Goal: Task Accomplishment & Management: Manage account settings

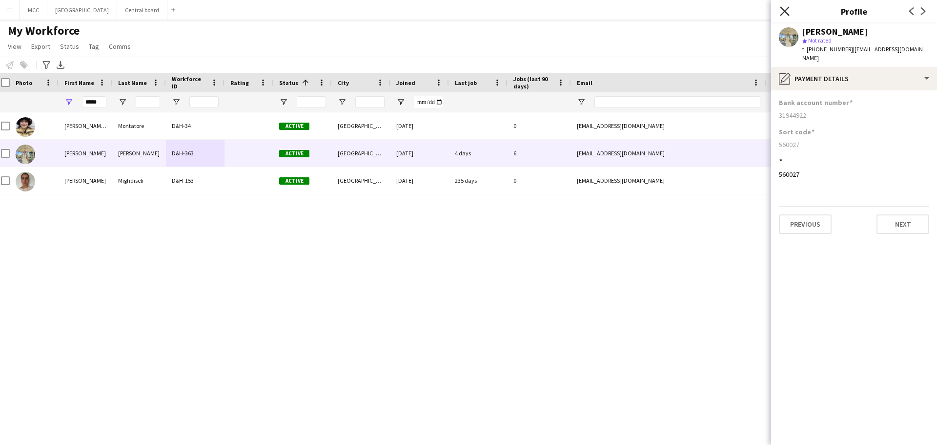
click at [787, 9] on icon at bounding box center [784, 10] width 9 height 9
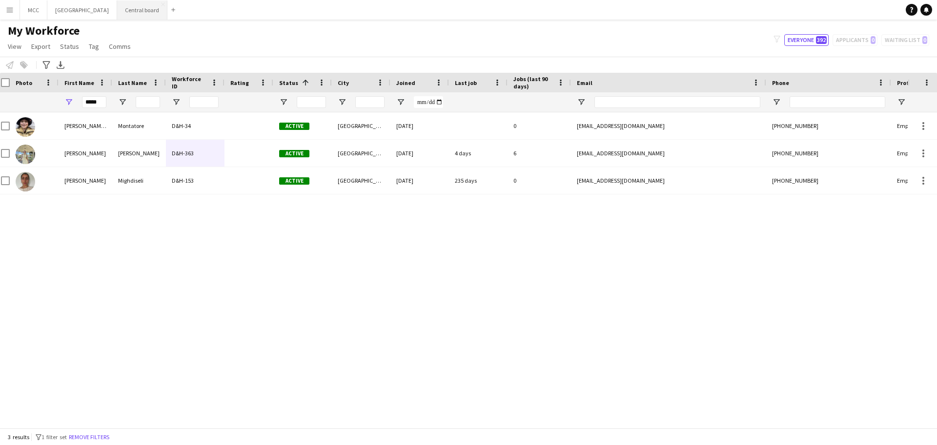
click at [151, 13] on button "Central board Close" at bounding box center [142, 9] width 50 height 19
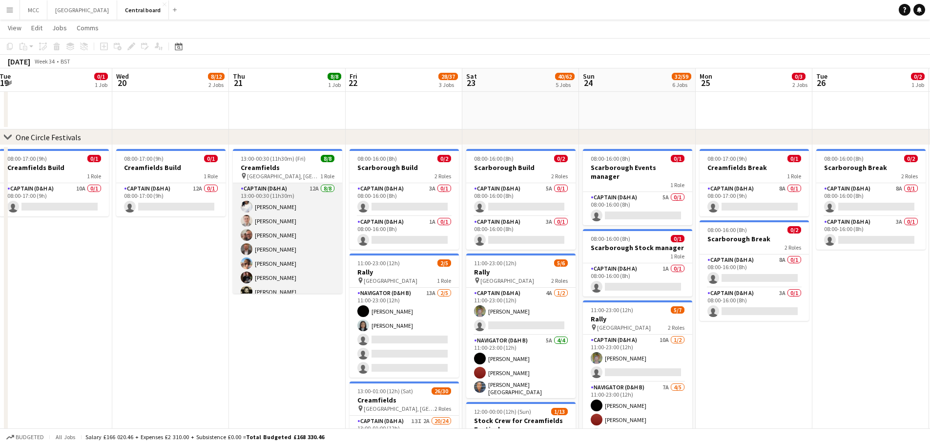
drag, startPoint x: 260, startPoint y: 281, endPoint x: 268, endPoint y: 281, distance: 7.8
click at [261, 281] on app-card-role "Captain (D&H A) 12A [DATE] 13:00-00:30 (11h30m) [PERSON_NAME] [PERSON_NAME] [PE…" at bounding box center [287, 249] width 109 height 132
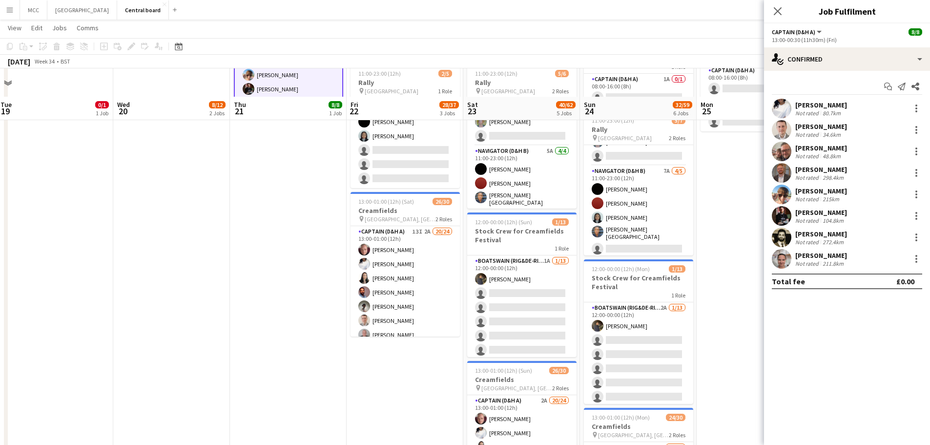
scroll to position [363, 0]
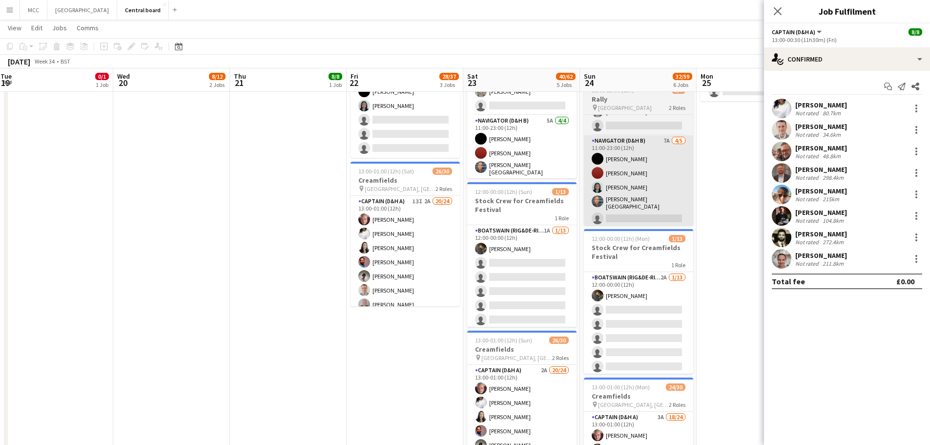
click at [423, 174] on div "13:00-01:00 (12h) (Sat) 26/30" at bounding box center [404, 170] width 109 height 7
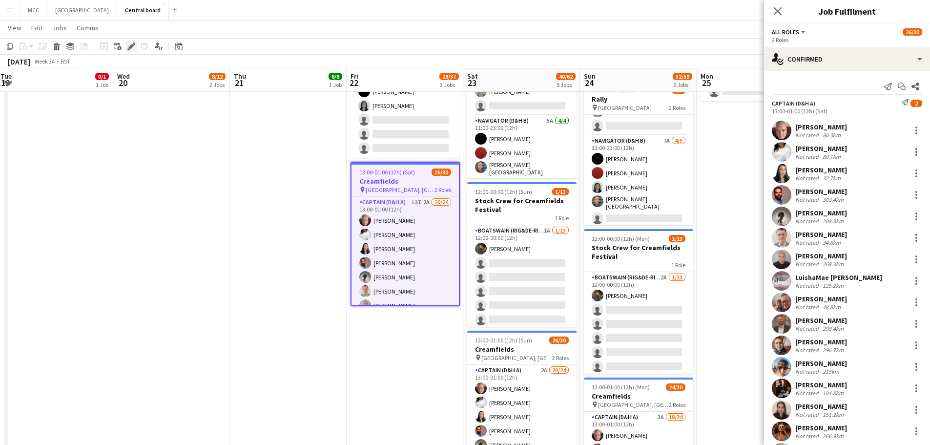
click at [129, 48] on icon at bounding box center [130, 46] width 5 height 5
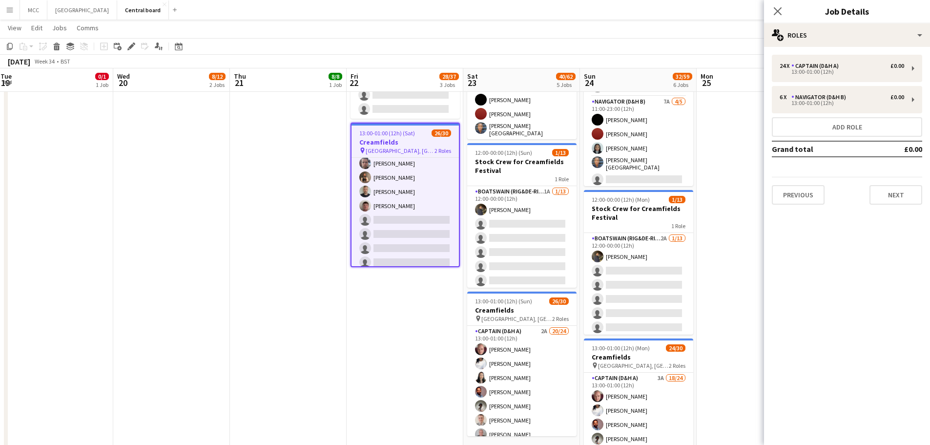
scroll to position [244, 0]
drag, startPoint x: 419, startPoint y: 261, endPoint x: 428, endPoint y: 331, distance: 70.8
click at [428, 331] on app-date-cell "08:00-16:00 (8h) 0/2 Scarborough Build 2 Roles Captain (D&H A) 3A 0/1 08:00-16:…" at bounding box center [405, 273] width 117 height 775
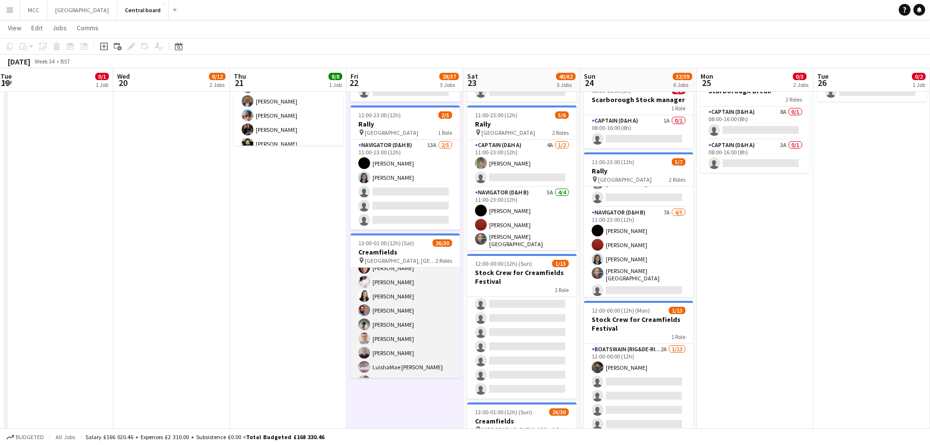
scroll to position [0, 0]
click at [412, 249] on h3 "Creamfields" at bounding box center [404, 251] width 109 height 9
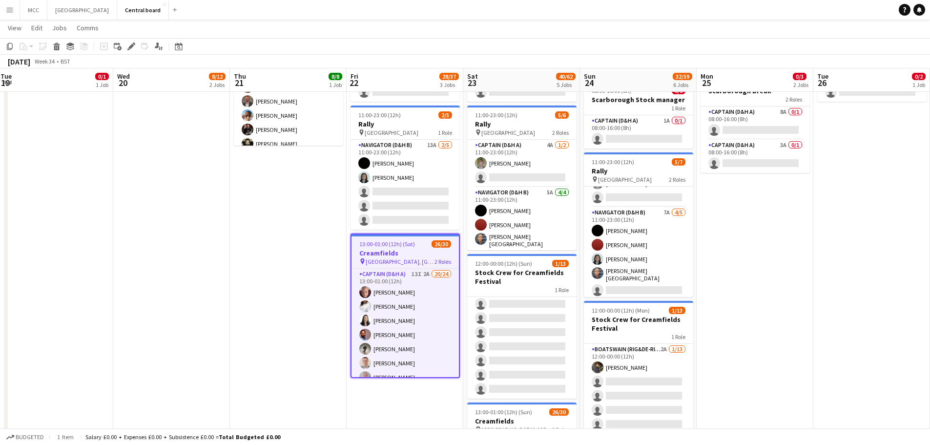
click at [131, 52] on app-toolbar "Copy Paste Paste Ctrl+V Paste with crew Ctrl+Shift+V Paste linked Job [GEOGRAPH…" at bounding box center [465, 46] width 930 height 17
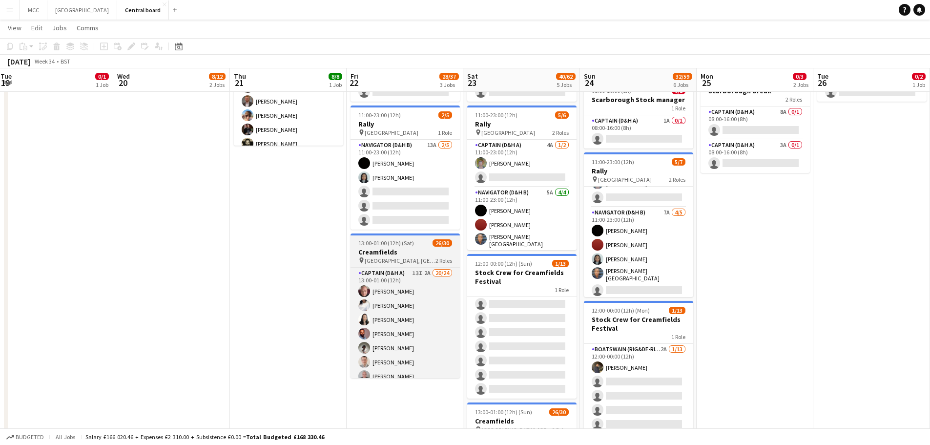
click at [411, 252] on h3 "Creamfields" at bounding box center [404, 251] width 109 height 9
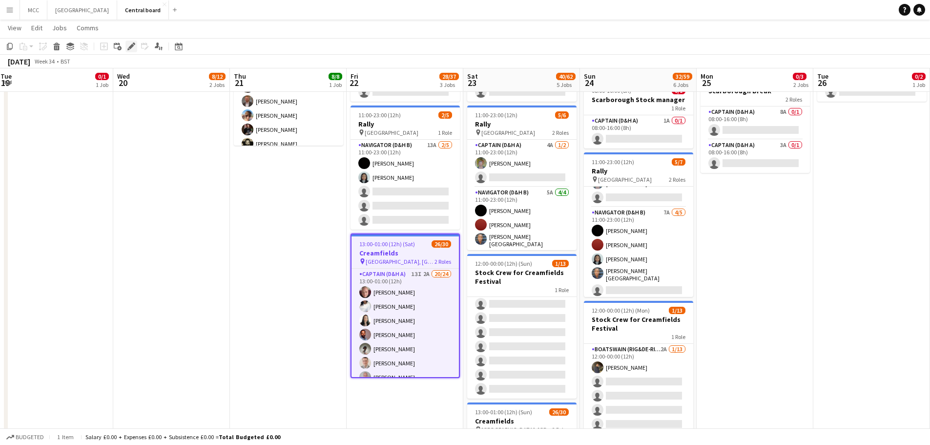
click at [132, 50] on icon "Edit" at bounding box center [131, 46] width 8 height 8
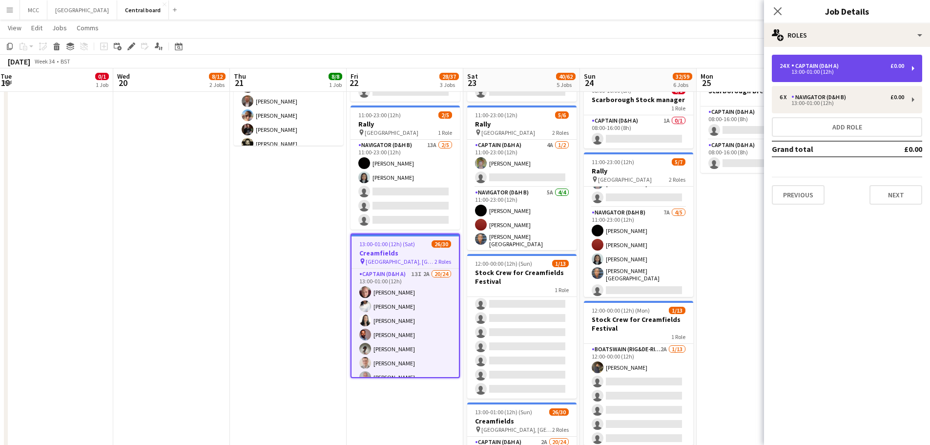
click at [861, 75] on div "24 x Captain (D&H A) £0.00 13:00-01:00 (12h)" at bounding box center [847, 68] width 150 height 27
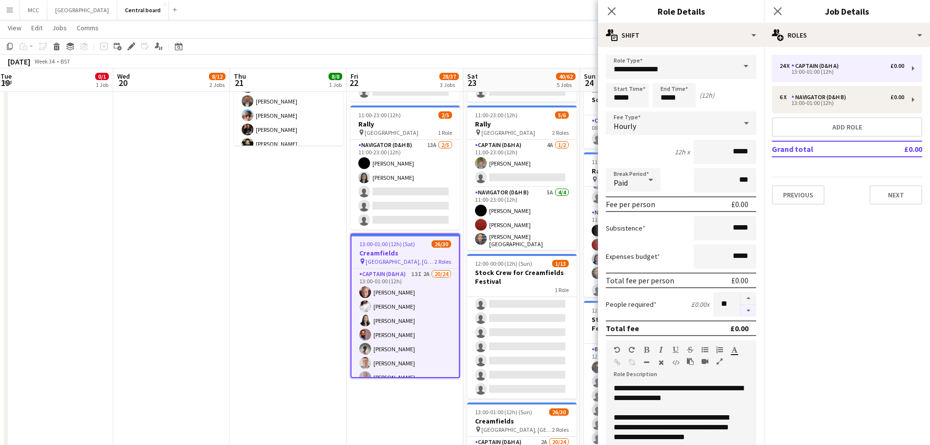
click at [743, 310] on button "button" at bounding box center [749, 311] width 16 height 12
type input "**"
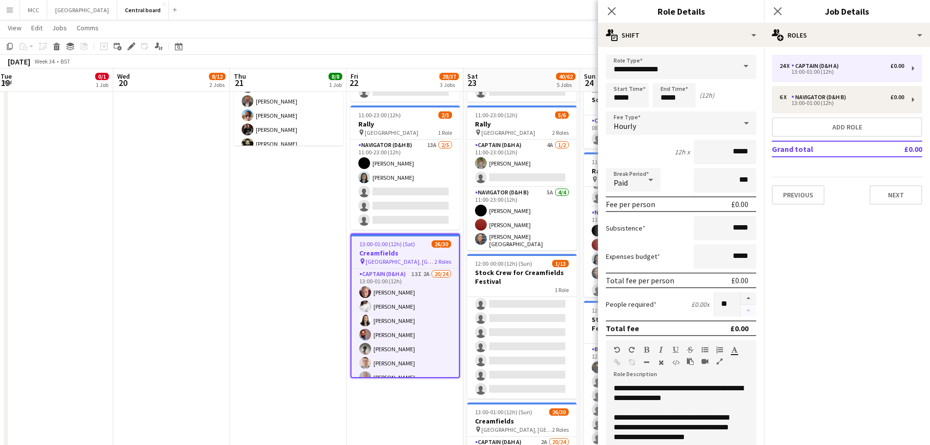
click at [743, 310] on div at bounding box center [748, 304] width 16 height 24
click at [309, 309] on app-date-cell "13:00-00:30 (11h30m) (Fri) 8/8 Creamfields pin Daresbury, England 1 Role Captai…" at bounding box center [288, 384] width 117 height 775
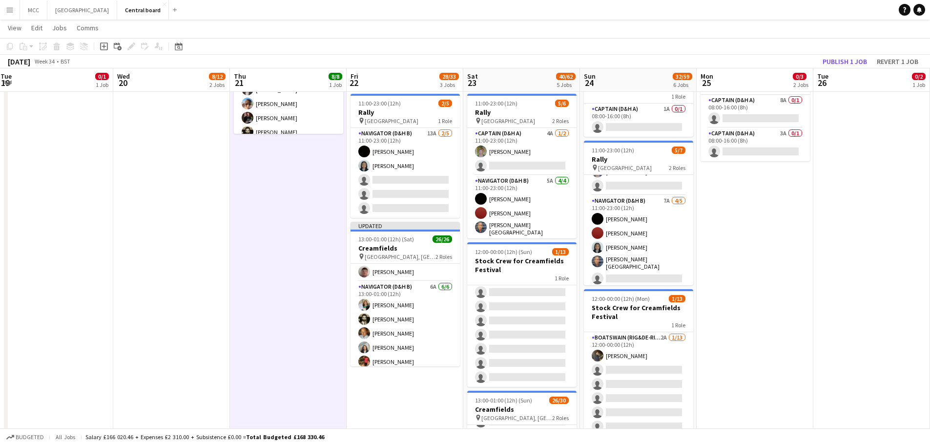
scroll to position [304, 0]
click at [845, 62] on button "Publish 1 job" at bounding box center [845, 61] width 52 height 13
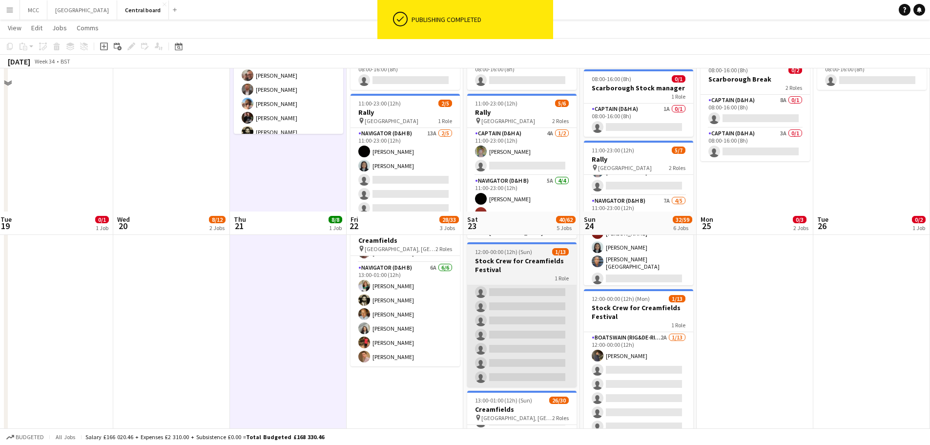
scroll to position [446, 0]
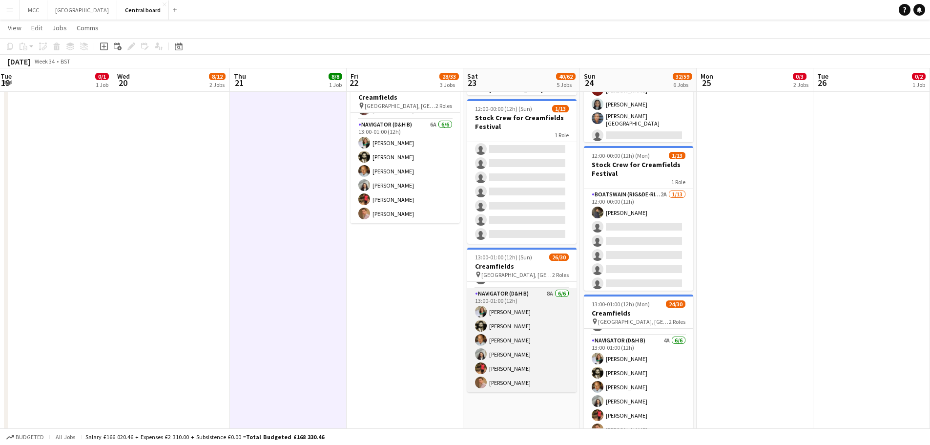
click at [531, 329] on app-card-role "Navigator (D&H B) 8A [DATE] 13:00-01:00 (12h) [PERSON_NAME] [PERSON_NAME] [PERS…" at bounding box center [521, 340] width 109 height 104
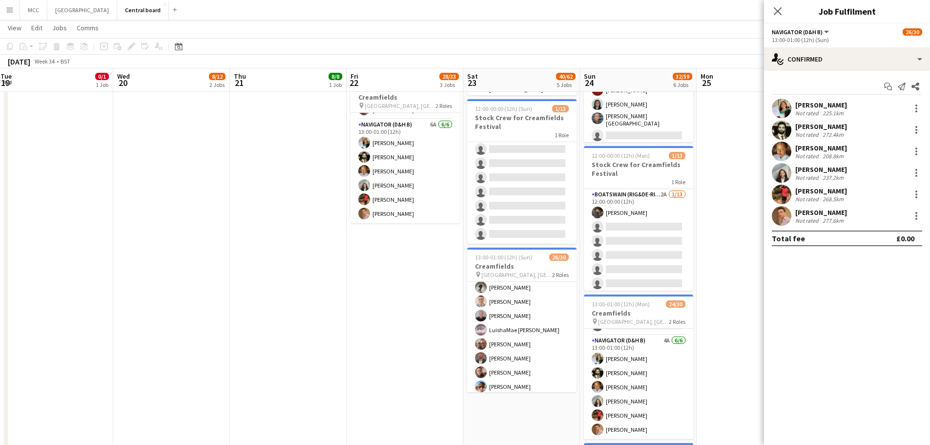
scroll to position [0, 0]
click at [728, 331] on app-date-cell "08:00-17:00 (9h) 0/1 Creamfields Break 1 Role Captain (D&H A) 8A 0/1 08:00-17:0…" at bounding box center [755, 229] width 117 height 775
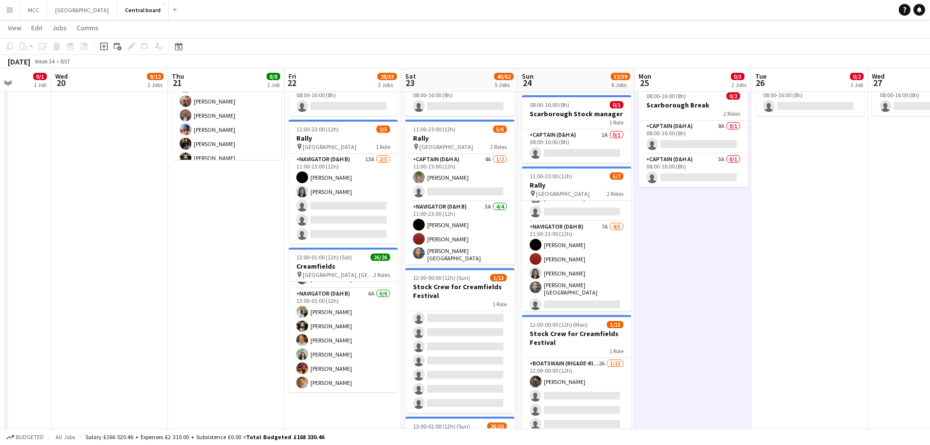
scroll to position [277, 0]
click at [649, 327] on app-date-cell "08:00-17:00 (9h) 0/1 Creamfields Break 1 Role Captain (D&H A) 8A 0/1 08:00-17:0…" at bounding box center [693, 399] width 117 height 775
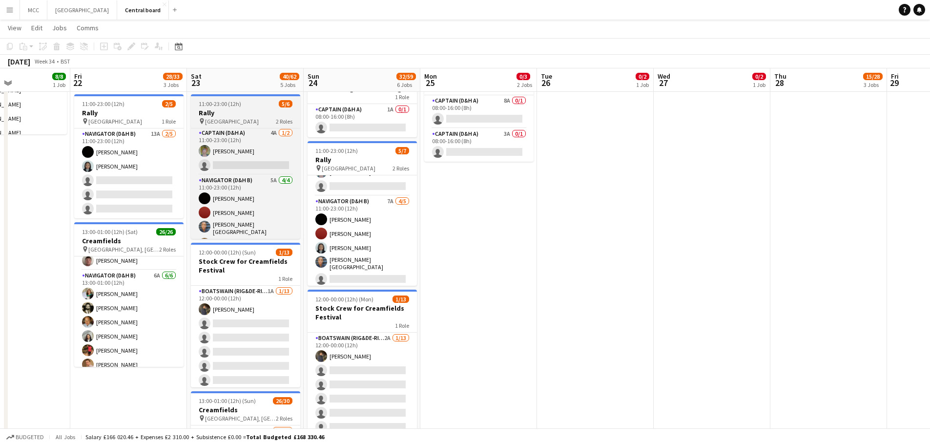
scroll to position [0, 287]
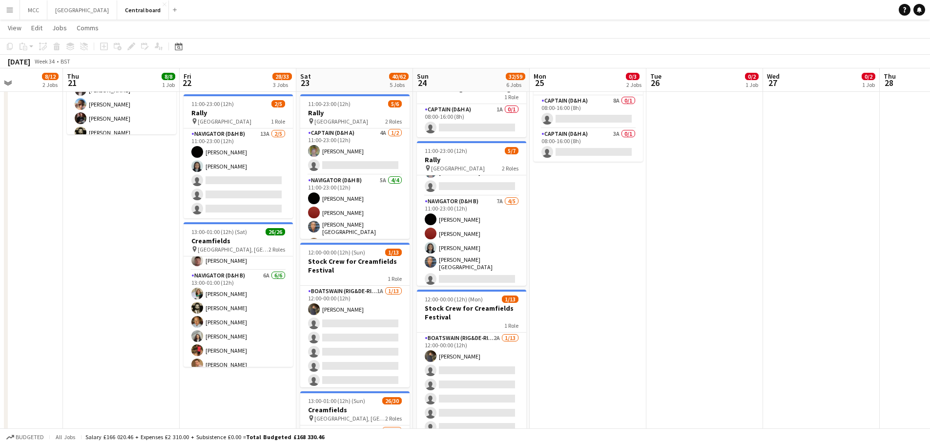
click at [595, 353] on app-date-cell "08:00-17:00 (9h) 0/1 Creamfields Break 1 Role Captain (D&H A) 8A 0/1 08:00-17:0…" at bounding box center [588, 373] width 117 height 775
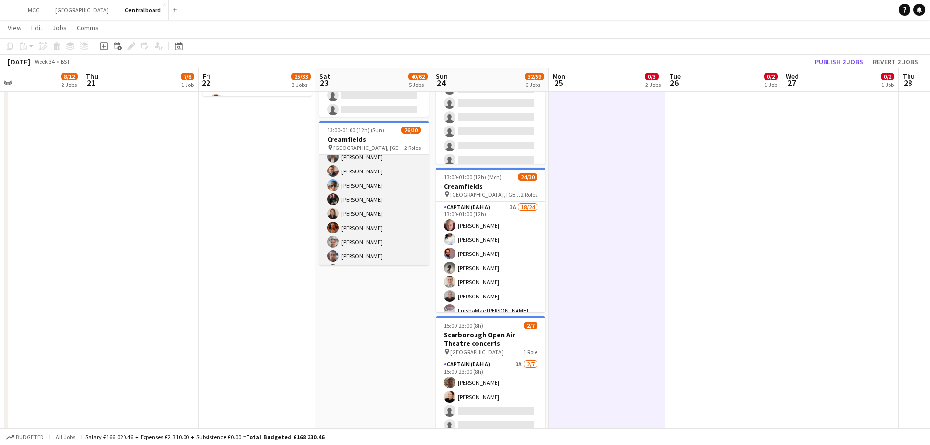
scroll to position [147, 0]
click at [375, 213] on app-card-role "Captain (D&H A) 2A 20/24 13:00-01:00 (12h) [PERSON_NAME] [PERSON_NAME] [PERSON_…" at bounding box center [373, 187] width 109 height 359
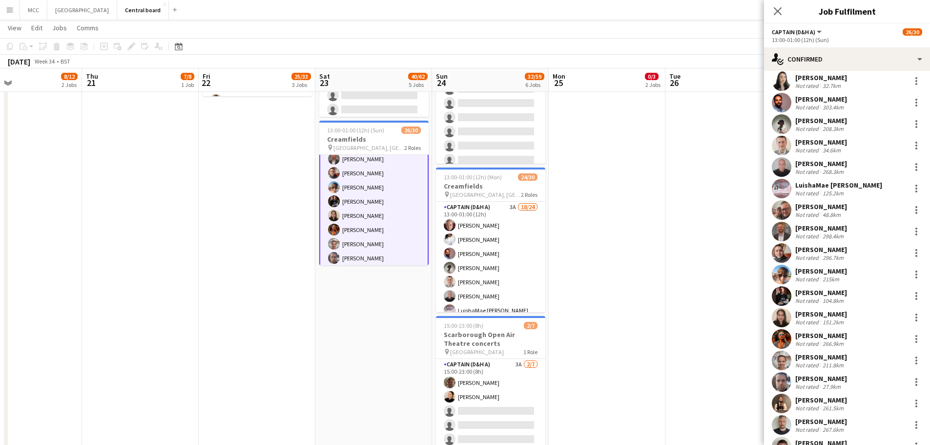
scroll to position [104, 0]
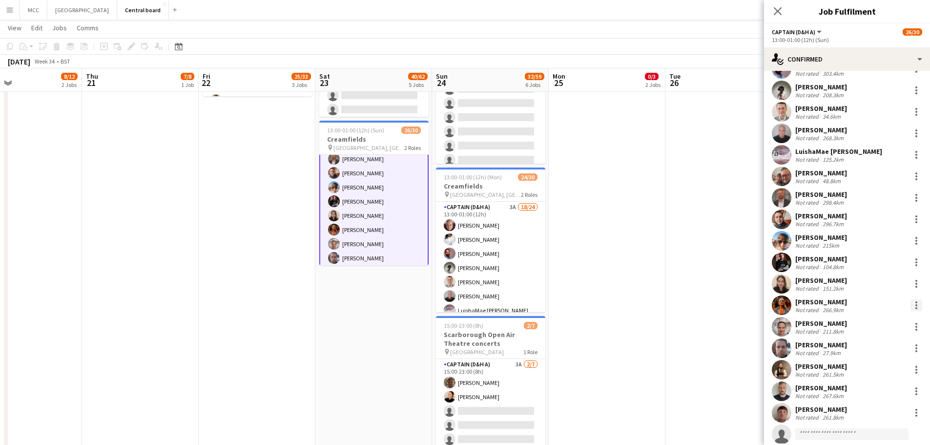
click at [911, 303] on div at bounding box center [916, 305] width 12 height 12
click at [872, 264] on span "Remove" at bounding box center [860, 263] width 29 height 8
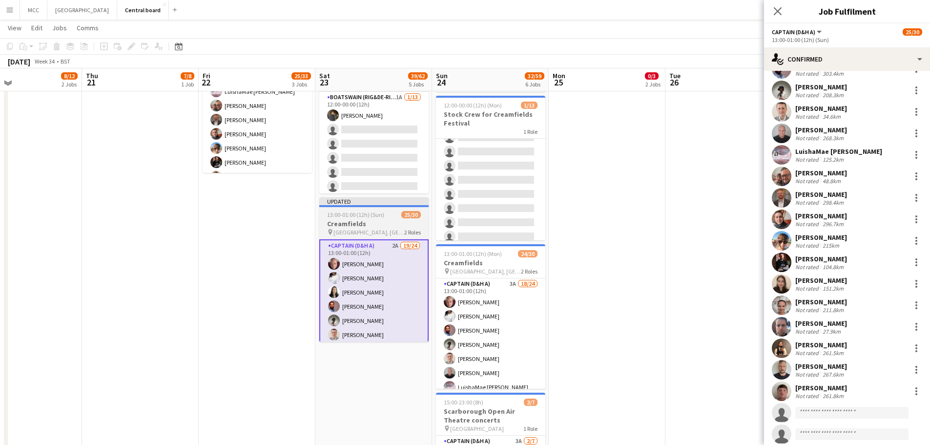
scroll to position [496, 0]
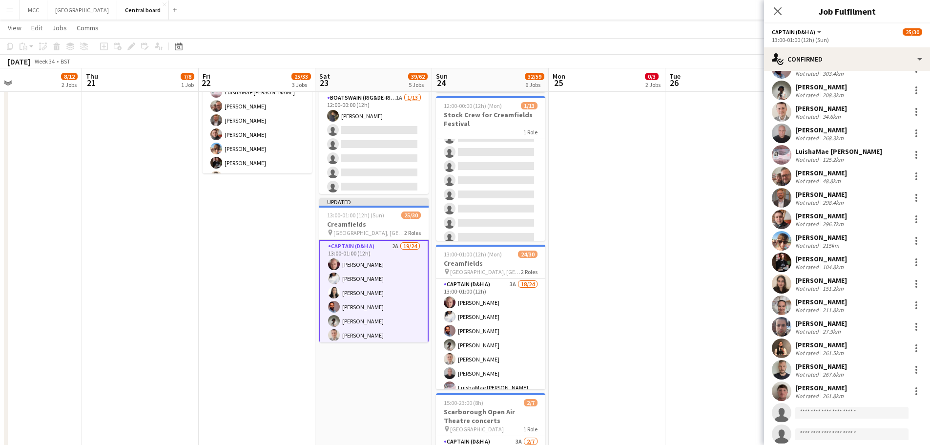
click at [376, 297] on app-card-role "Captain (D&H A) 2A 19/24 13:00-01:00 (12h) [PERSON_NAME] [PERSON_NAME] [PERSON_…" at bounding box center [373, 420] width 109 height 361
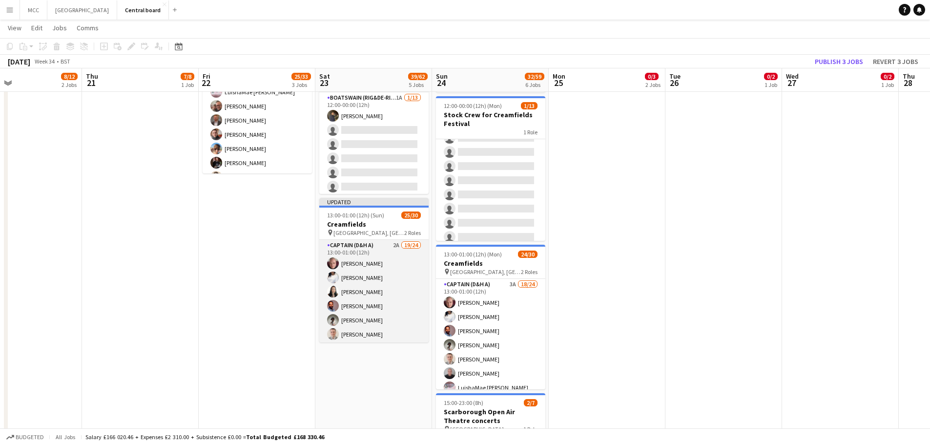
click at [387, 285] on app-card-role "Captain (D&H A) 2A 19/24 13:00-01:00 (12h) [PERSON_NAME] [PERSON_NAME] [PERSON_…" at bounding box center [373, 419] width 109 height 359
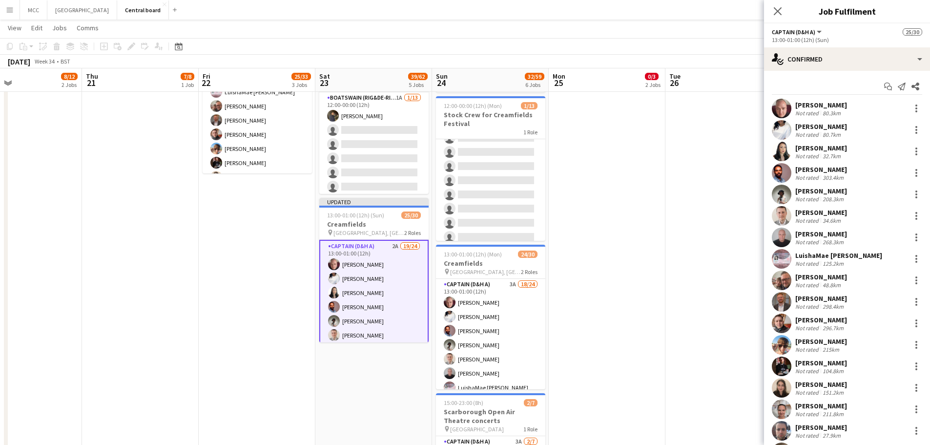
scroll to position [196, 0]
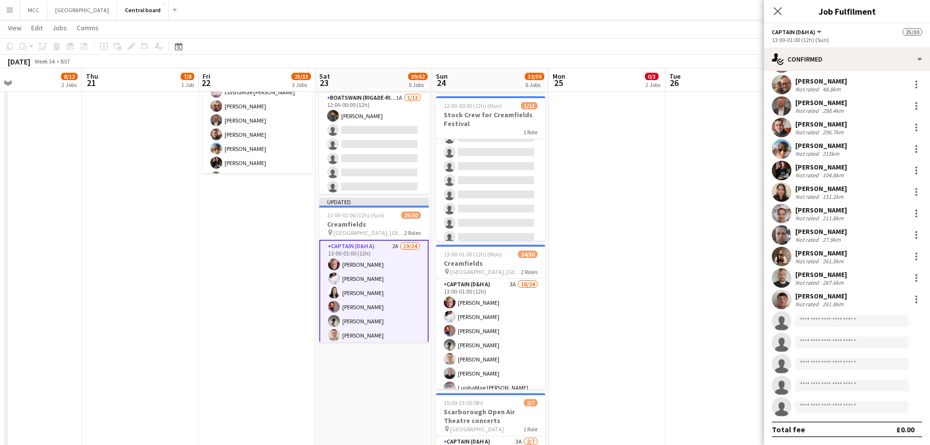
drag, startPoint x: 839, startPoint y: 327, endPoint x: 844, endPoint y: 321, distance: 8.3
click at [844, 321] on app-invite-slot "single-neutral-actions" at bounding box center [847, 321] width 166 height 20
click at [844, 321] on input at bounding box center [851, 321] width 113 height 12
type input "*****"
click at [829, 331] on span "[PERSON_NAME]" at bounding box center [831, 334] width 56 height 8
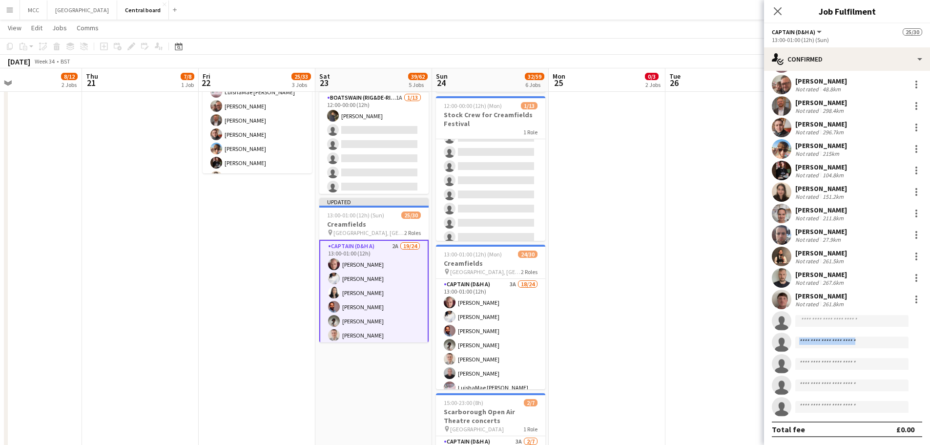
click at [829, 331] on div "[PERSON_NAME] Not rated 80.3km [PERSON_NAME] Not rated 80.7km [PERSON_NAME] Not…" at bounding box center [847, 160] width 166 height 514
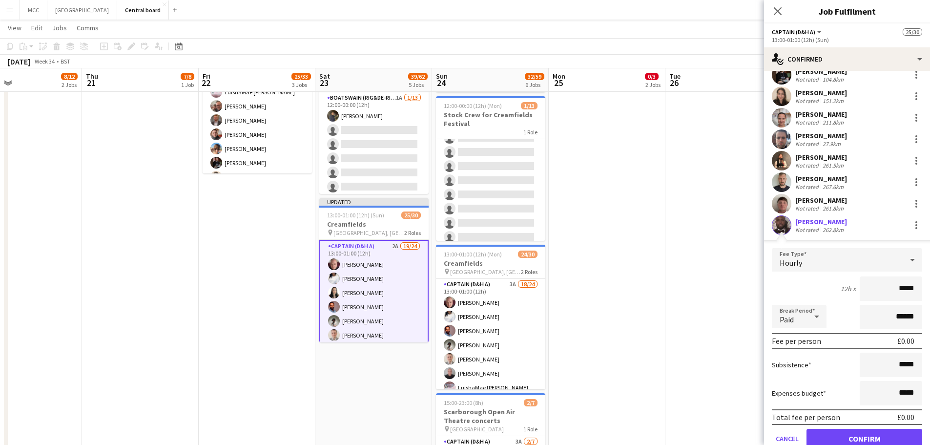
scroll to position [341, 0]
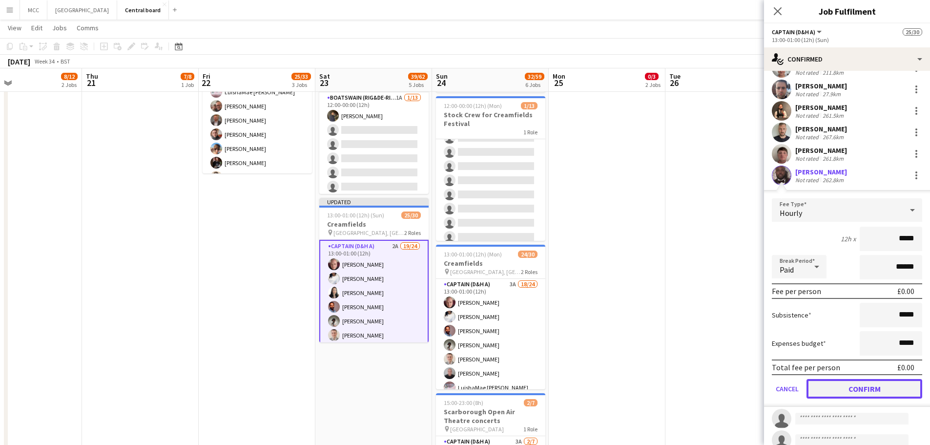
click at [871, 387] on button "Confirm" at bounding box center [864, 389] width 116 height 20
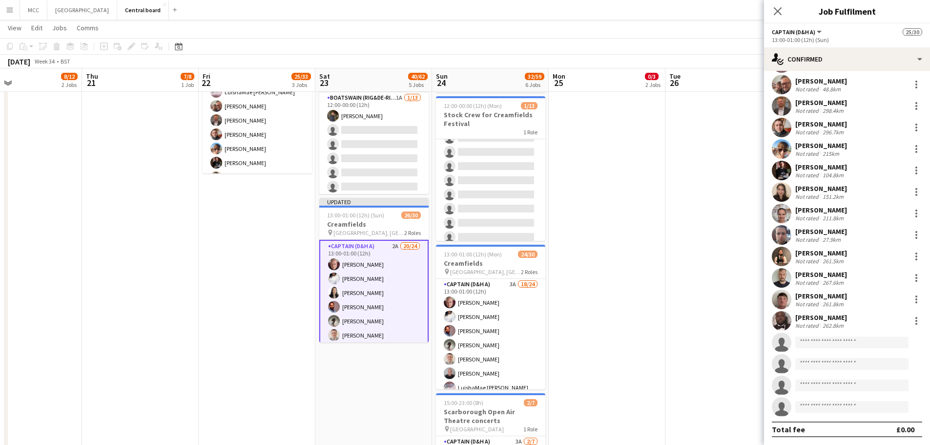
scroll to position [196, 0]
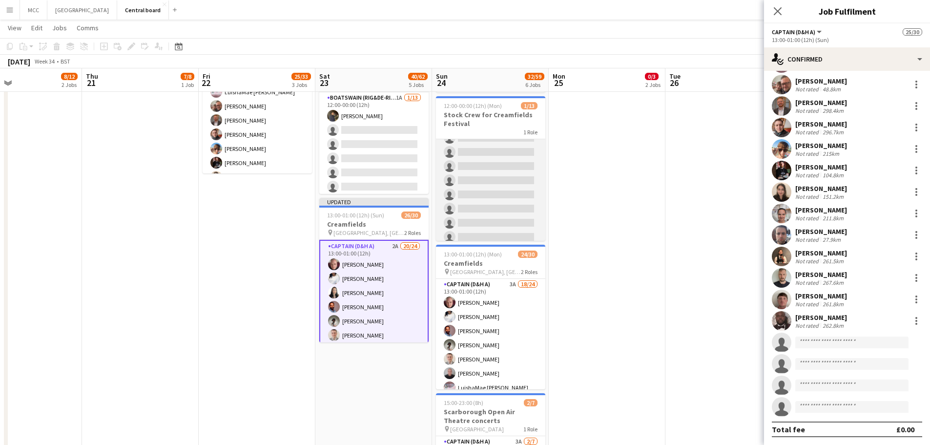
click at [504, 204] on app-card-role "Boatswain (rig&de-rig) 2A [DATE] 12:00-00:00 (12h) [PERSON_NAME] single-neutral…" at bounding box center [490, 144] width 109 height 203
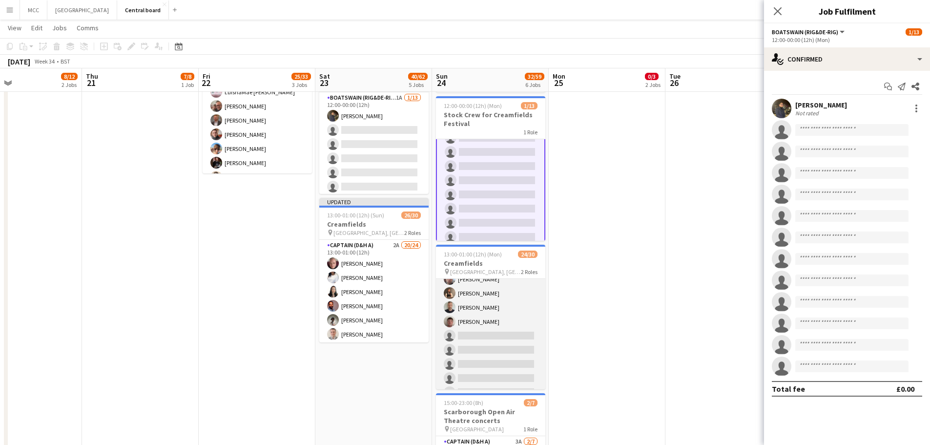
scroll to position [223, 0]
click at [488, 338] on app-card-role "Captain (D&H A) 3A 18/24 13:00-01:00 (12h) [PERSON_NAME] [PERSON_NAME] [PERSON_…" at bounding box center [490, 235] width 109 height 359
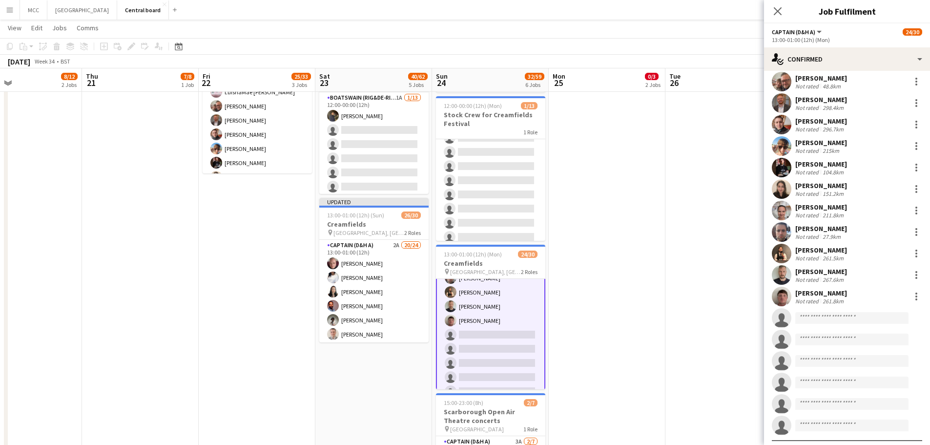
scroll to position [196, 0]
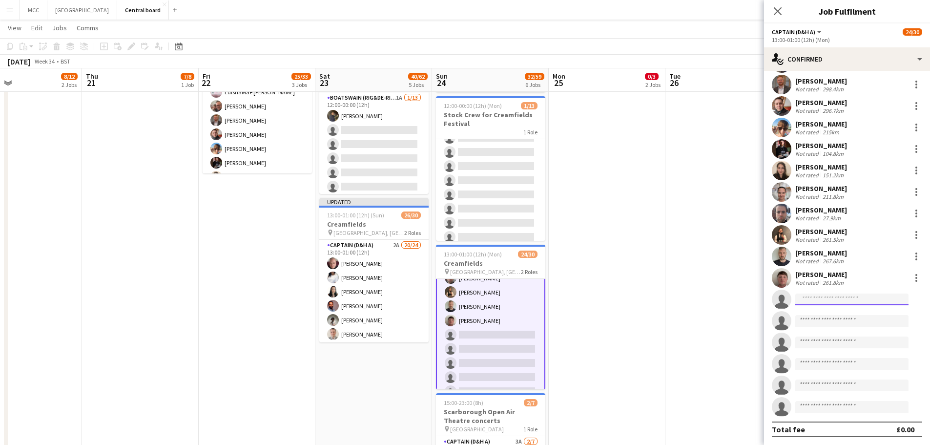
click at [848, 302] on input at bounding box center [851, 299] width 113 height 12
type input "*****"
click at [821, 319] on span "[EMAIL_ADDRESS][DOMAIN_NAME]" at bounding box center [852, 321] width 98 height 8
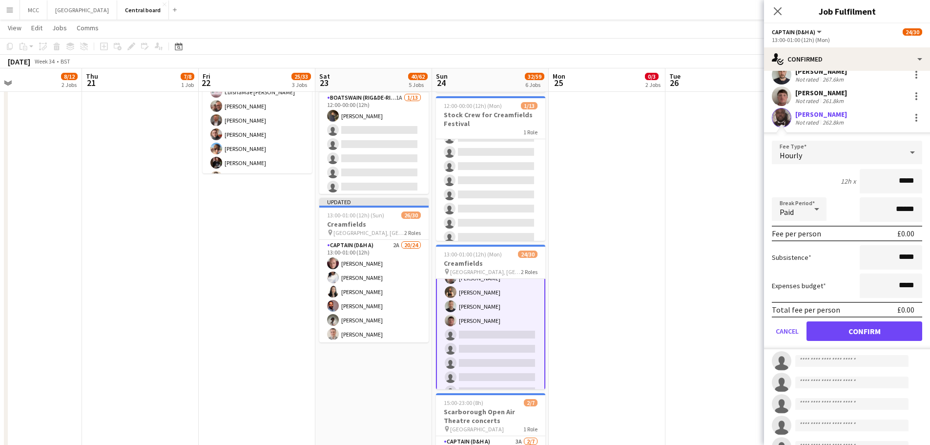
scroll to position [378, 0]
click at [885, 330] on button "Confirm" at bounding box center [864, 331] width 116 height 20
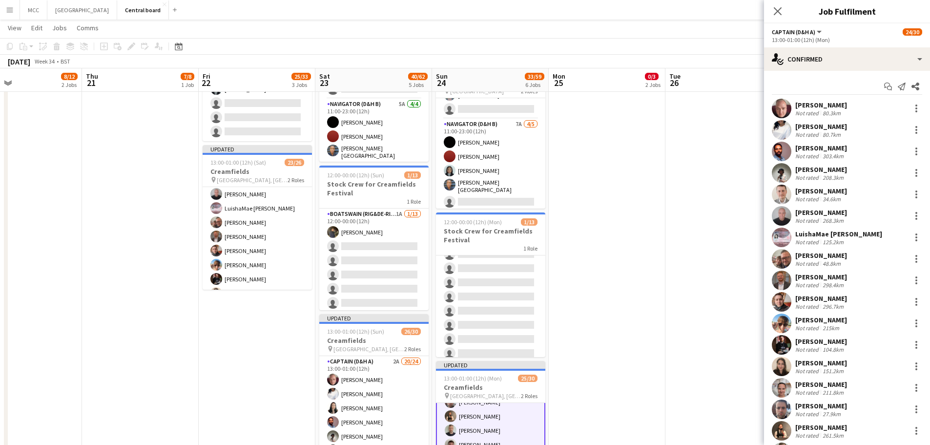
scroll to position [379, 0]
click at [623, 328] on app-date-cell "08:00-17:00 (9h) 0/1 Creamfields Break 1 Role Captain (D&H A) 8A 0/1 08:00-17:0…" at bounding box center [607, 296] width 117 height 775
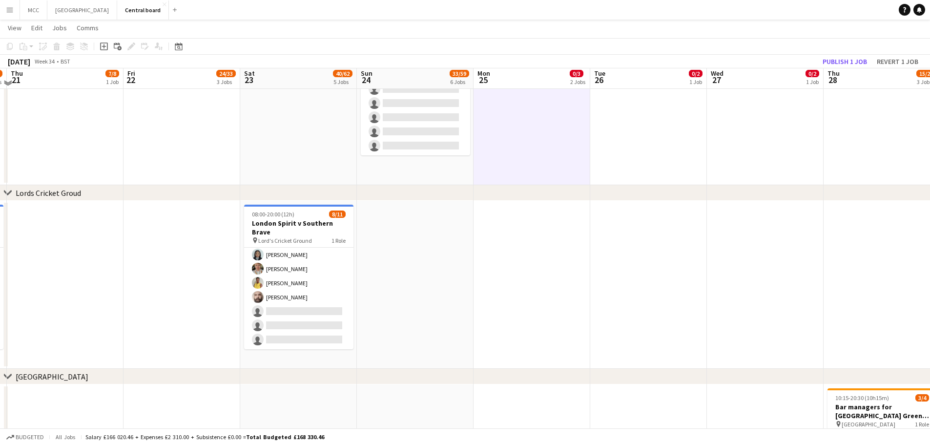
scroll to position [885, 0]
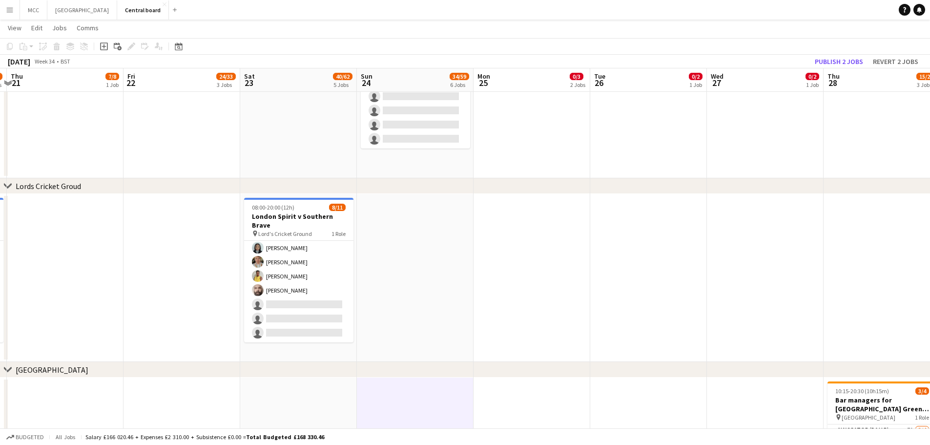
click at [488, 266] on app-date-cell at bounding box center [531, 278] width 117 height 168
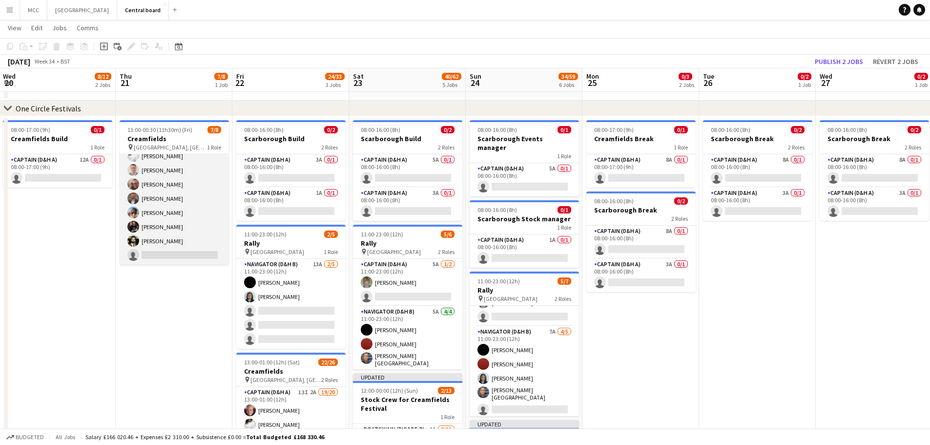
scroll to position [0, 0]
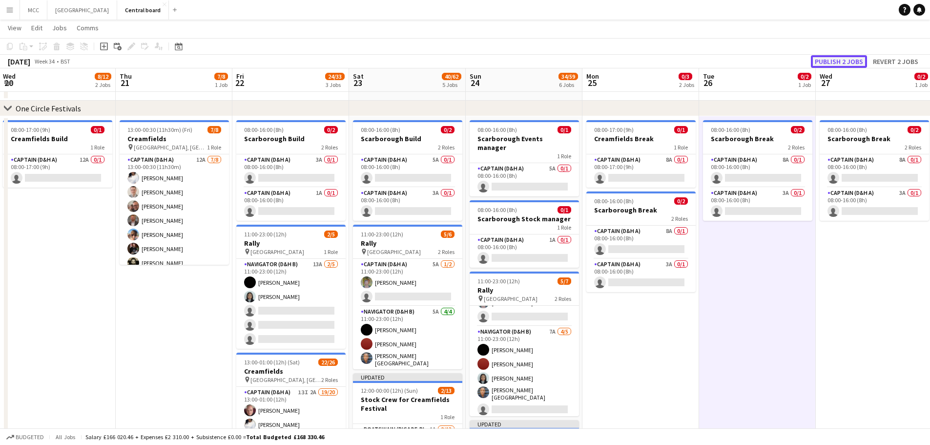
click at [848, 58] on button "Publish 2 jobs" at bounding box center [839, 61] width 56 height 13
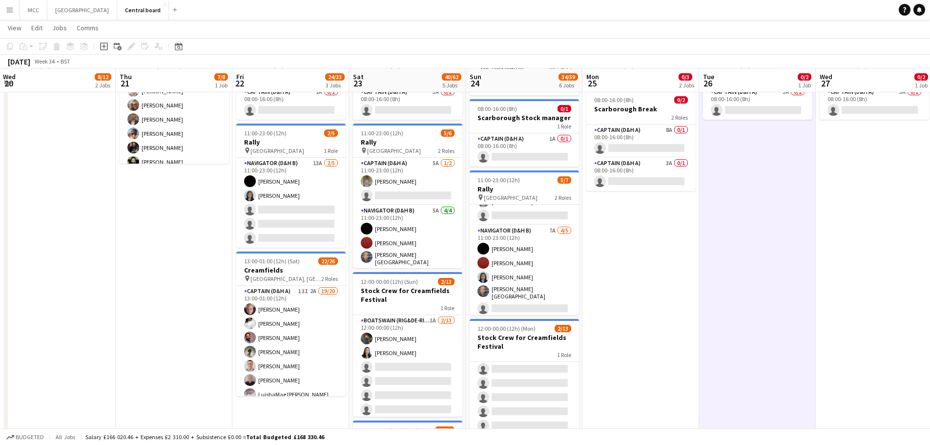
scroll to position [274, 0]
click at [498, 225] on app-card-role "Navigator (D&H B) 7A [DATE] 11:00-23:00 (12h) [PERSON_NAME] [PERSON_NAME] [PERS…" at bounding box center [524, 271] width 109 height 93
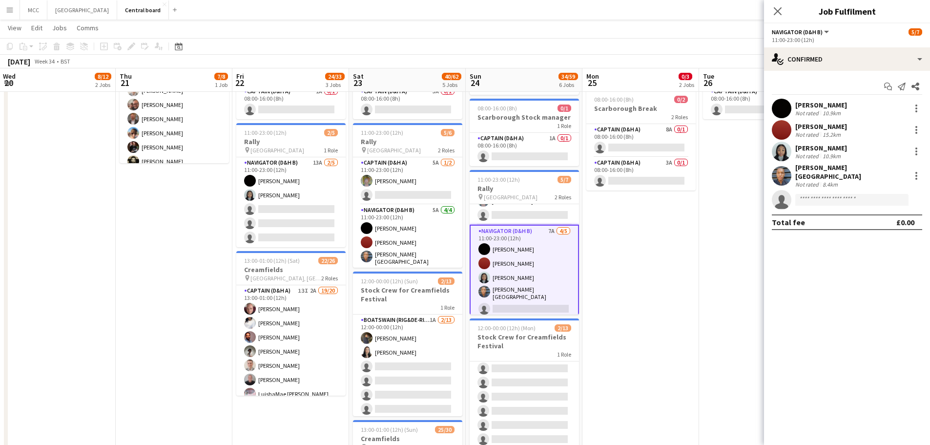
click at [498, 225] on app-card-role "Navigator (D&H B) 7A [DATE] 11:00-23:00 (12h) [PERSON_NAME] [PERSON_NAME] [PERS…" at bounding box center [524, 272] width 109 height 95
